Goal: Task Accomplishment & Management: Manage account settings

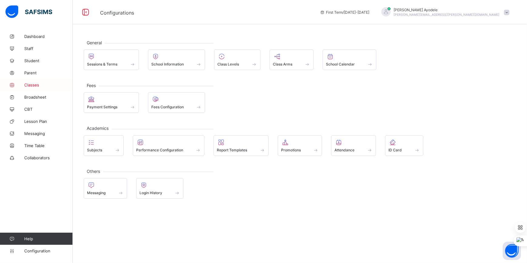
click at [39, 85] on span "Classes" at bounding box center [48, 84] width 49 height 5
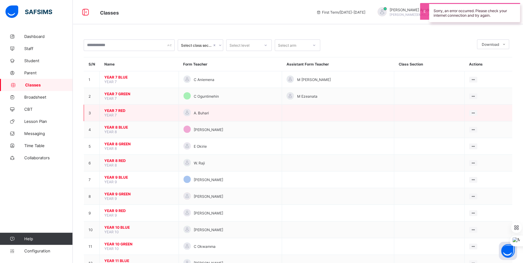
click at [118, 113] on td "YEAR 7 RED YEAR 7" at bounding box center [139, 113] width 79 height 17
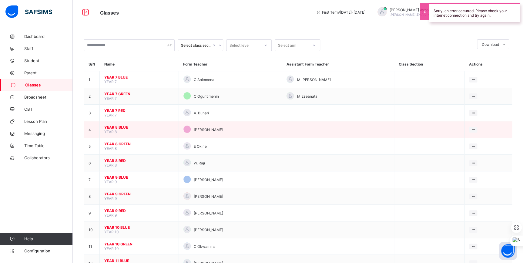
click at [122, 127] on span "YEAR 8 BLUE" at bounding box center [139, 127] width 70 height 5
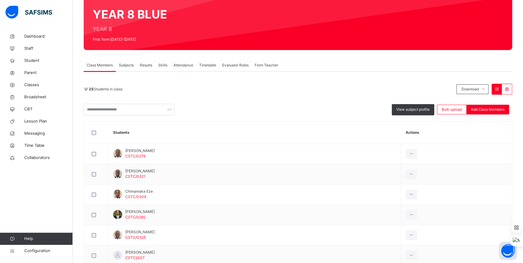
scroll to position [82, 0]
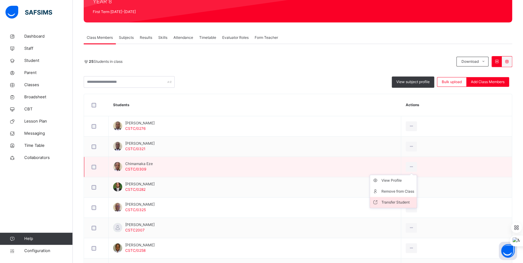
click at [408, 200] on div "Transfer Student" at bounding box center [397, 202] width 33 height 6
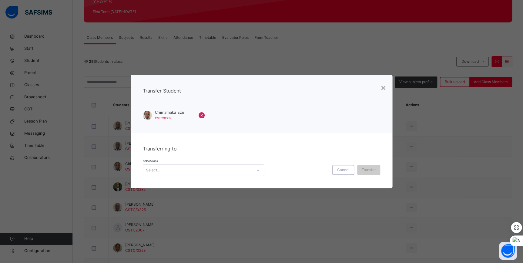
click at [206, 169] on div "Select..." at bounding box center [197, 170] width 109 height 9
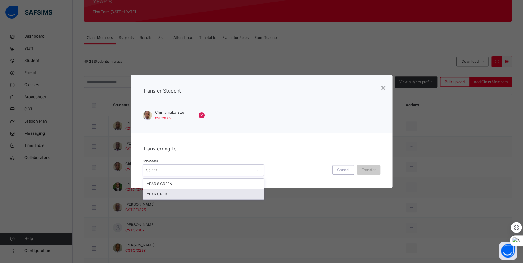
drag, startPoint x: 194, startPoint y: 192, endPoint x: 215, endPoint y: 190, distance: 20.8
click at [194, 192] on div "YEAR 8 RED" at bounding box center [203, 194] width 121 height 10
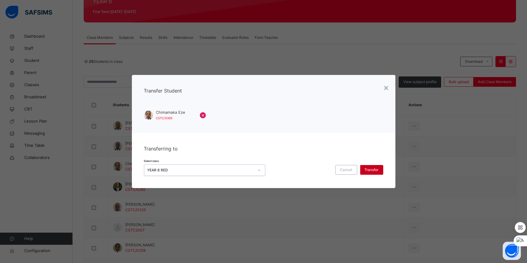
click at [377, 170] on span "Transfer" at bounding box center [372, 169] width 14 height 5
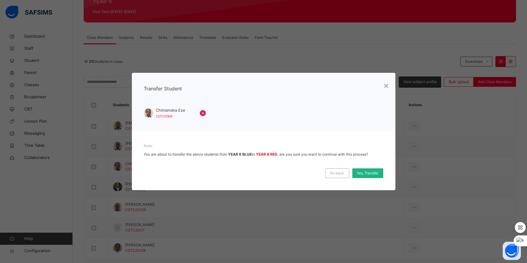
click at [364, 173] on span "Yes, Transfer" at bounding box center [368, 172] width 22 height 5
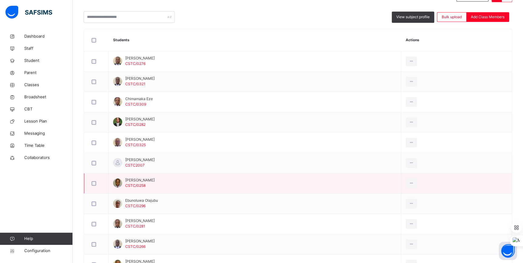
scroll to position [138, 0]
